Goal: Task Accomplishment & Management: Use online tool/utility

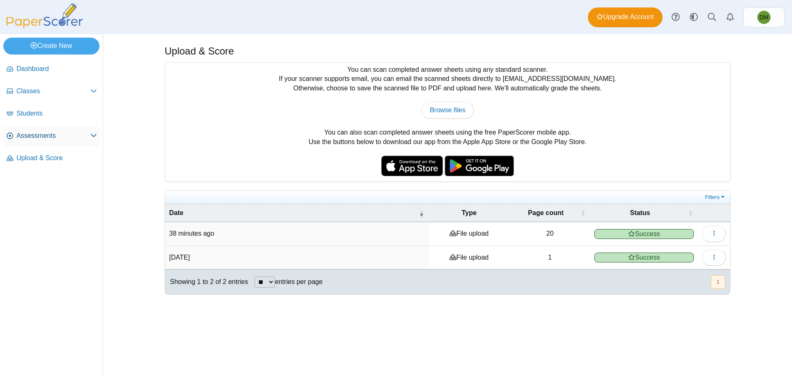
click at [81, 137] on span "Assessments" at bounding box center [54, 135] width 74 height 9
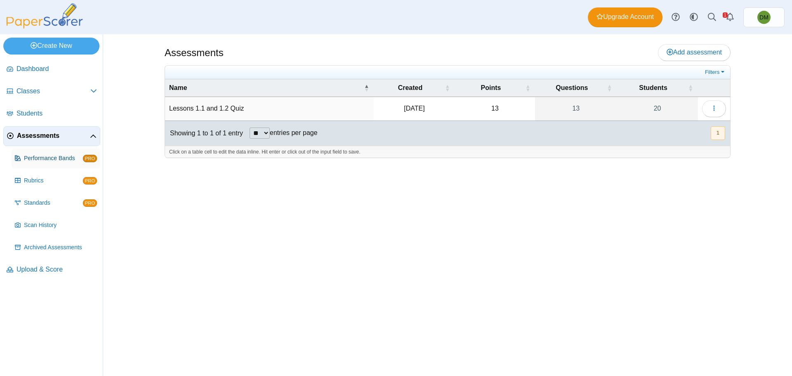
click at [54, 160] on span "Performance Bands" at bounding box center [53, 158] width 59 height 8
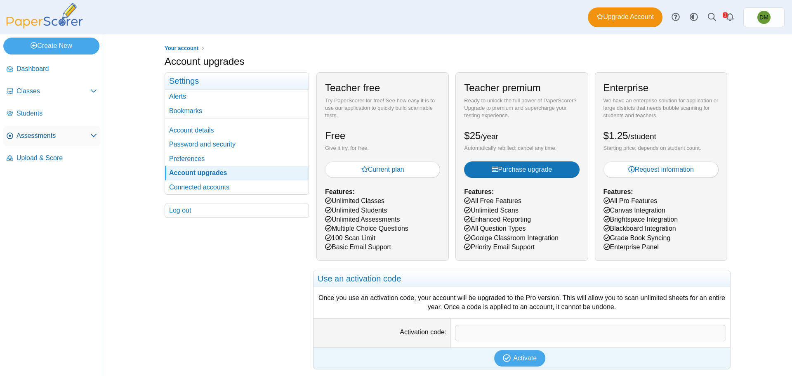
click at [75, 134] on span "Assessments" at bounding box center [54, 135] width 74 height 9
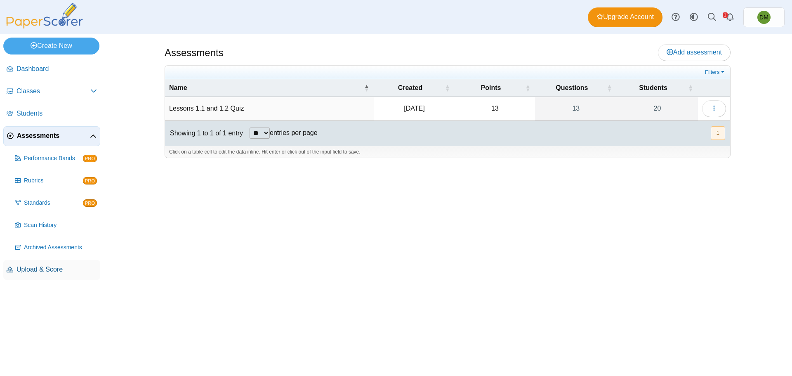
click at [51, 270] on span "Upload & Score" at bounding box center [57, 269] width 80 height 9
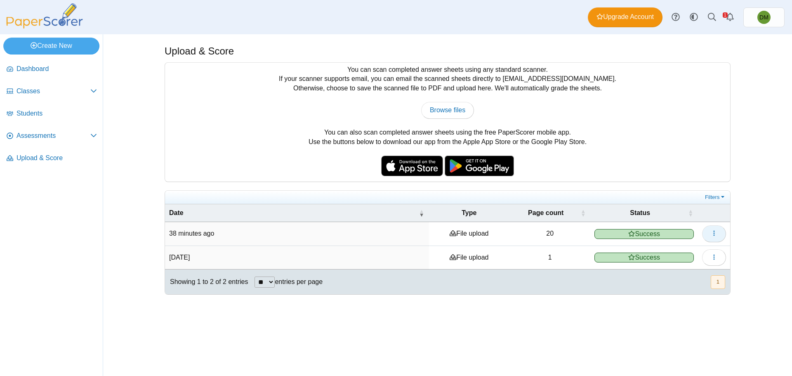
click at [713, 230] on icon "button" at bounding box center [714, 233] width 7 height 7
drag, startPoint x: 744, startPoint y: 230, endPoint x: 709, endPoint y: 236, distance: 35.2
click at [744, 230] on div "Upload & Score You can scan completed answer sheets using any standard scanner.…" at bounding box center [447, 205] width 619 height 342
click at [651, 230] on span "Success" at bounding box center [644, 234] width 99 height 10
click at [200, 233] on time "38 minutes ago" at bounding box center [191, 233] width 45 height 7
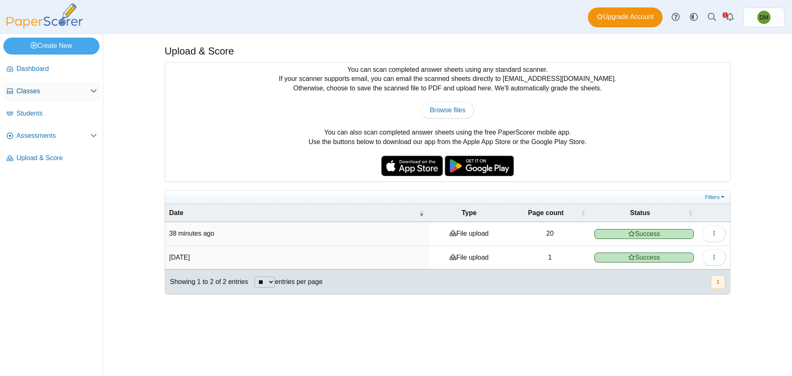
click at [69, 92] on span "Classes" at bounding box center [54, 91] width 74 height 9
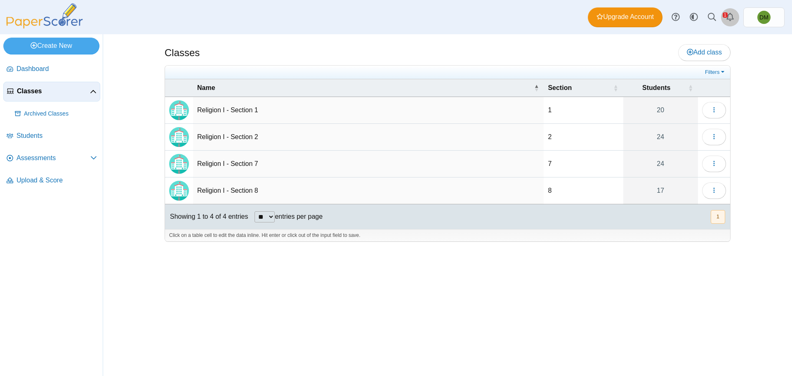
click at [728, 18] on use "Alerts" at bounding box center [730, 17] width 7 height 8
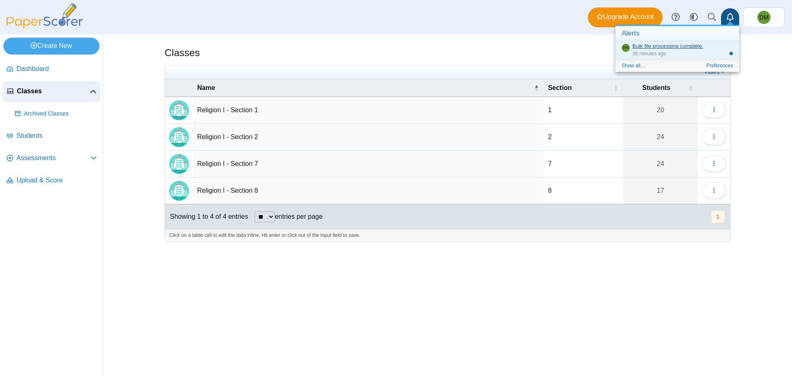
click at [678, 45] on link "Bulk file processing complete." at bounding box center [668, 46] width 71 height 6
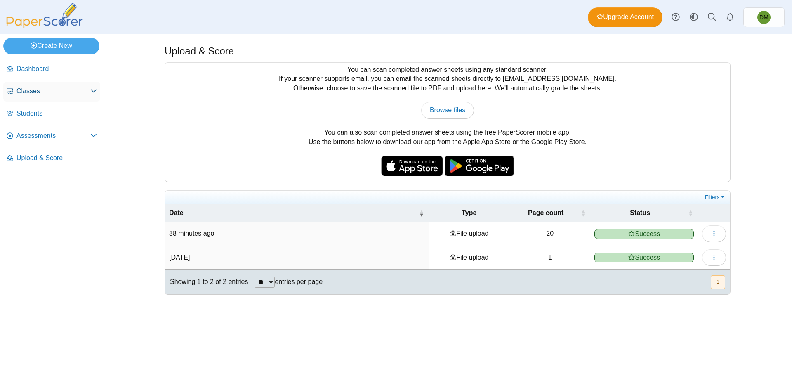
click at [24, 94] on span "Classes" at bounding box center [54, 91] width 74 height 9
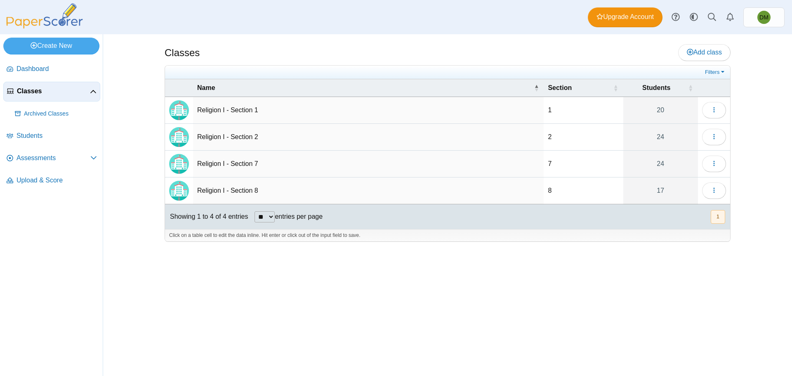
click at [238, 112] on td "Religion I - Section 1" at bounding box center [368, 110] width 351 height 27
click at [447, 66] on div "Filters Show only: Loading…" at bounding box center [447, 73] width 565 height 14
click at [711, 109] on icon "button" at bounding box center [714, 109] width 7 height 7
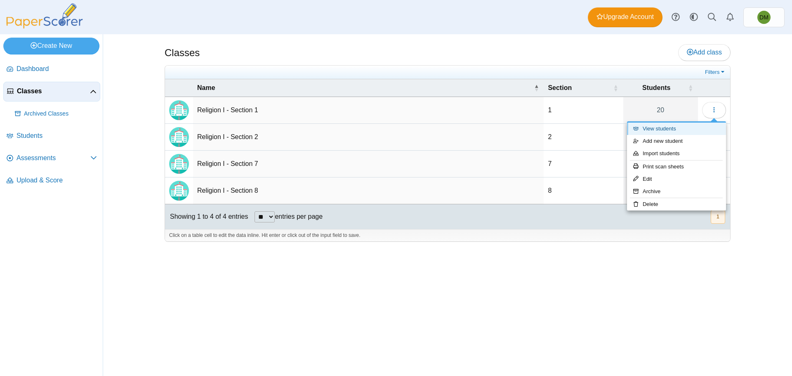
click at [702, 130] on link "View students" at bounding box center [676, 129] width 99 height 12
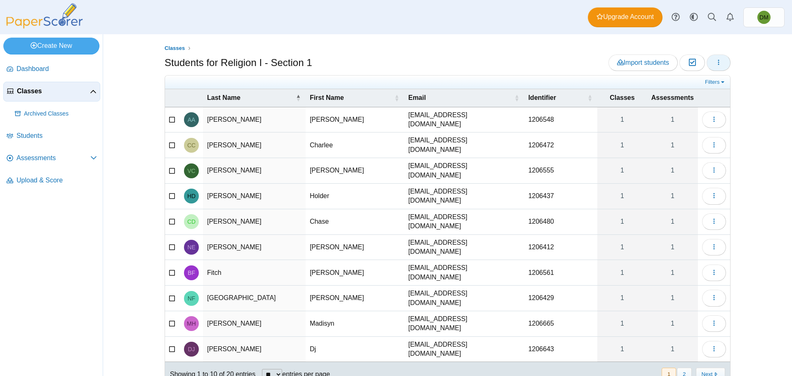
click at [710, 63] on button "button" at bounding box center [719, 62] width 24 height 17
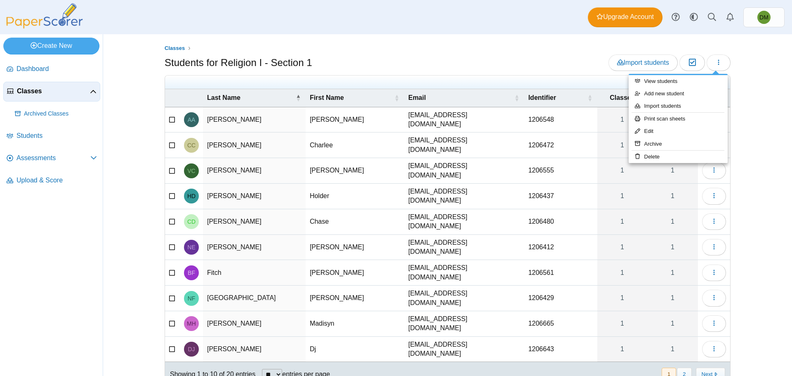
click at [760, 70] on div "Classes Students for Religion I - Section 1 Import students Moderation 0 1" at bounding box center [447, 205] width 689 height 342
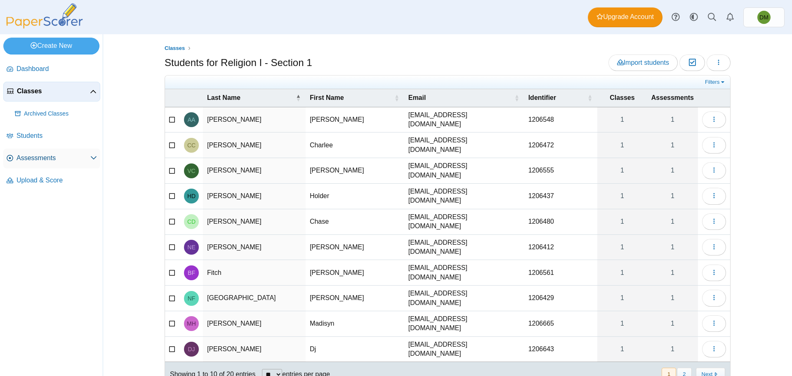
click at [59, 161] on span "Assessments" at bounding box center [54, 157] width 74 height 9
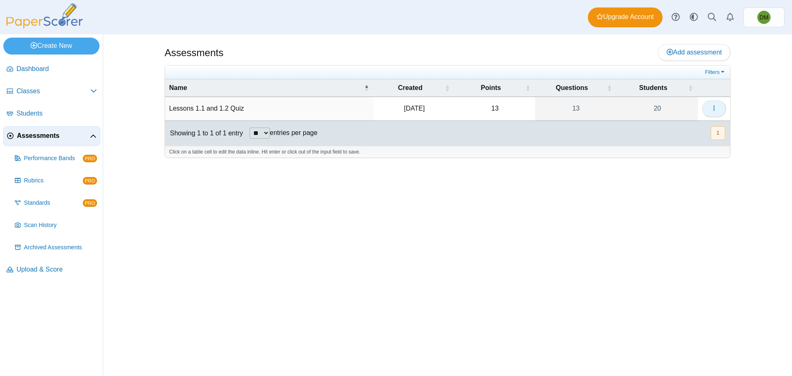
click at [713, 112] on span "button" at bounding box center [714, 108] width 7 height 7
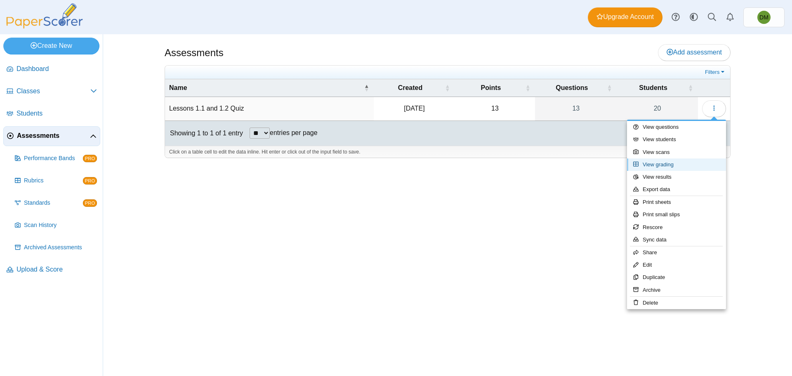
click at [687, 164] on link "View grading" at bounding box center [676, 164] width 99 height 12
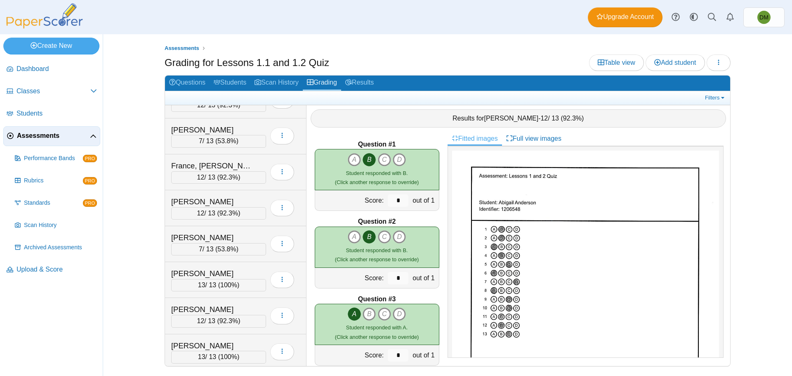
scroll to position [206, 0]
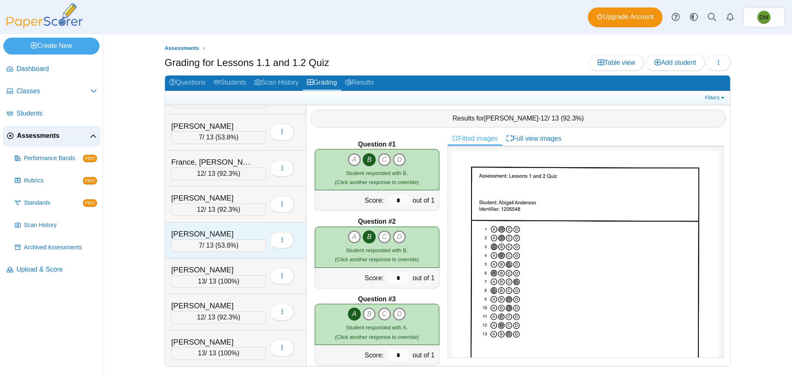
click at [253, 234] on div "Johnson, Dj" at bounding box center [212, 234] width 83 height 11
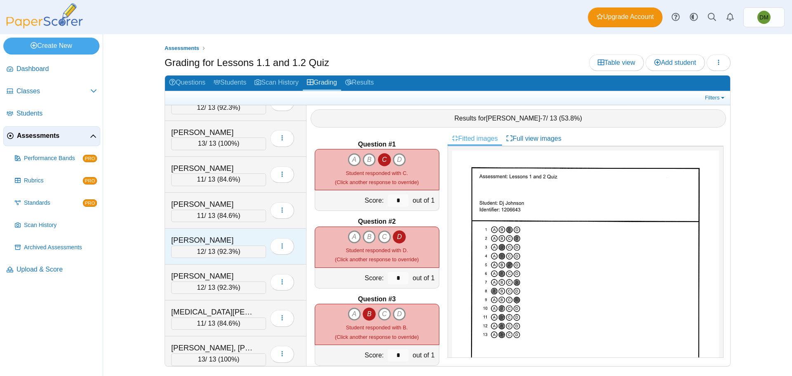
scroll to position [417, 0]
click at [212, 281] on div "12 / 13 ( 92.3% )" at bounding box center [218, 287] width 95 height 12
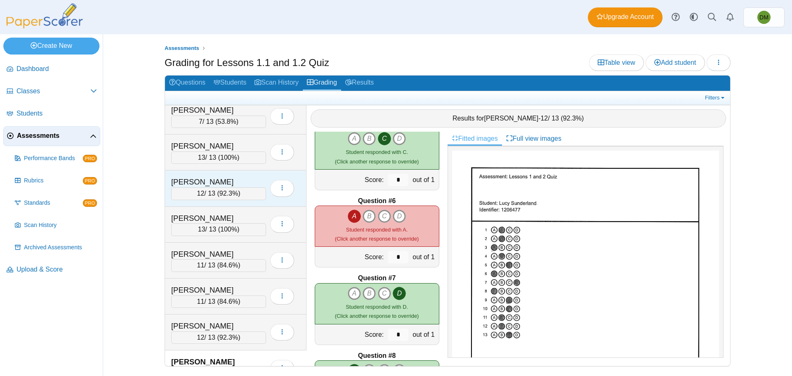
scroll to position [371, 0]
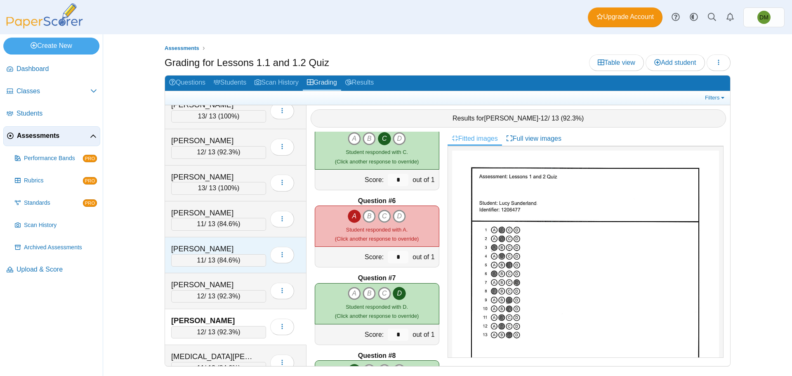
click at [248, 258] on div "11 / 13 ( 84.6% )" at bounding box center [218, 260] width 95 height 12
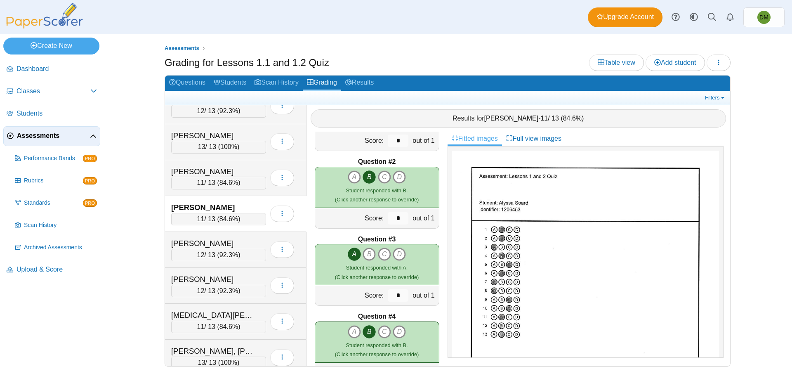
scroll to position [0, 0]
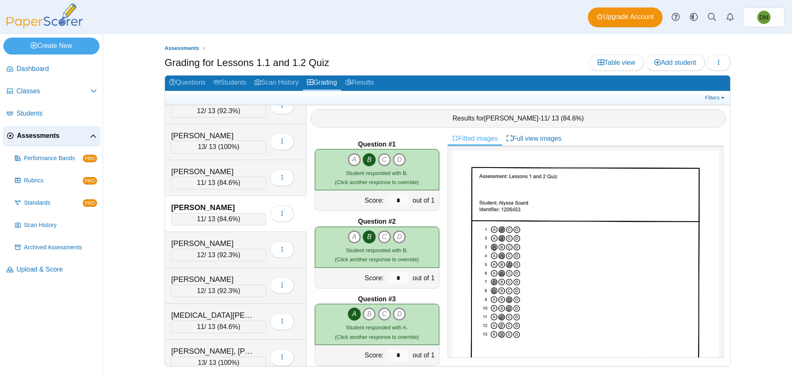
click at [432, 65] on div "Grading for Lessons 1.1 and 1.2 Quiz Table view Add student Loading…" at bounding box center [448, 63] width 566 height 19
click at [409, 35] on div "Assessments Grading for Lessons 1.1 and 1.2 Quiz Table view Add student Loading…" at bounding box center [447, 205] width 619 height 342
